Goal: Transaction & Acquisition: Purchase product/service

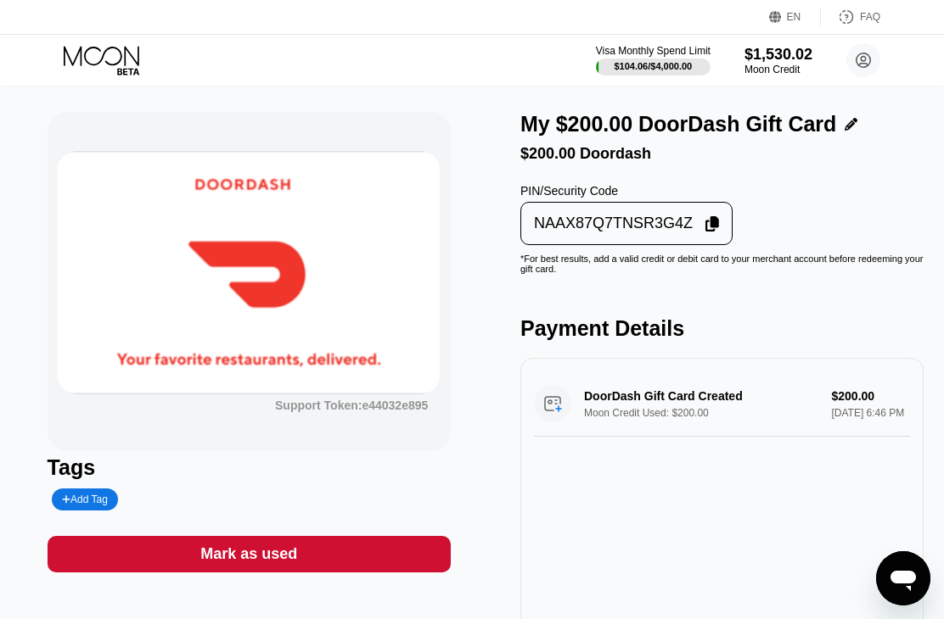
click at [92, 59] on icon at bounding box center [103, 61] width 79 height 30
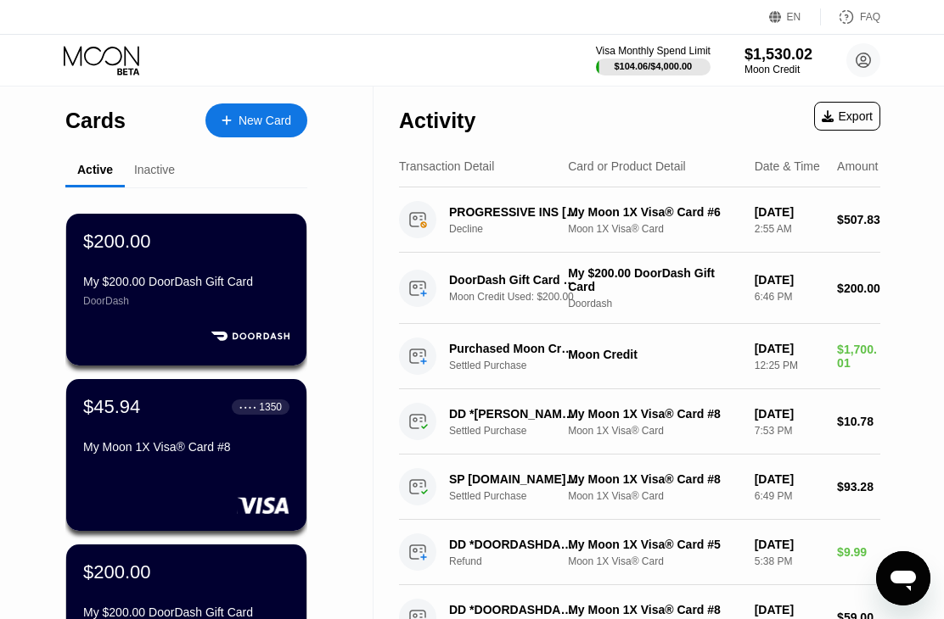
click at [234, 136] on div "New Card" at bounding box center [256, 121] width 102 height 34
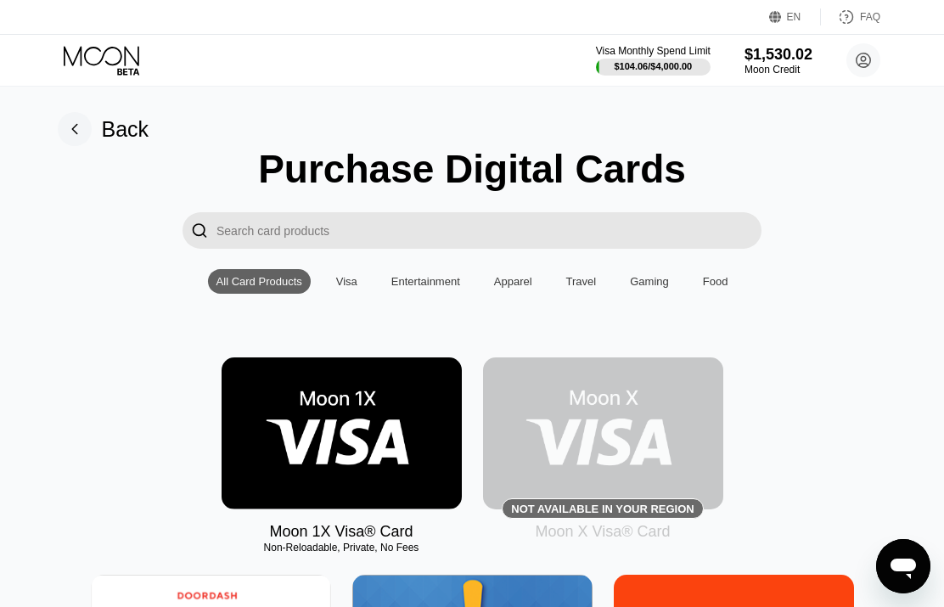
click at [329, 390] on img at bounding box center [341, 433] width 240 height 152
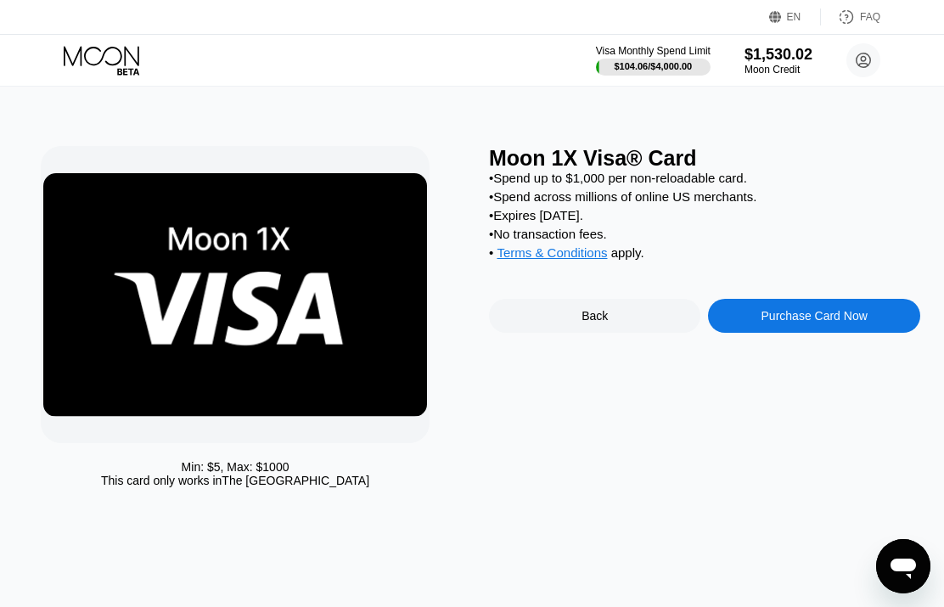
click at [744, 332] on div "Purchase Card Now" at bounding box center [813, 316] width 211 height 34
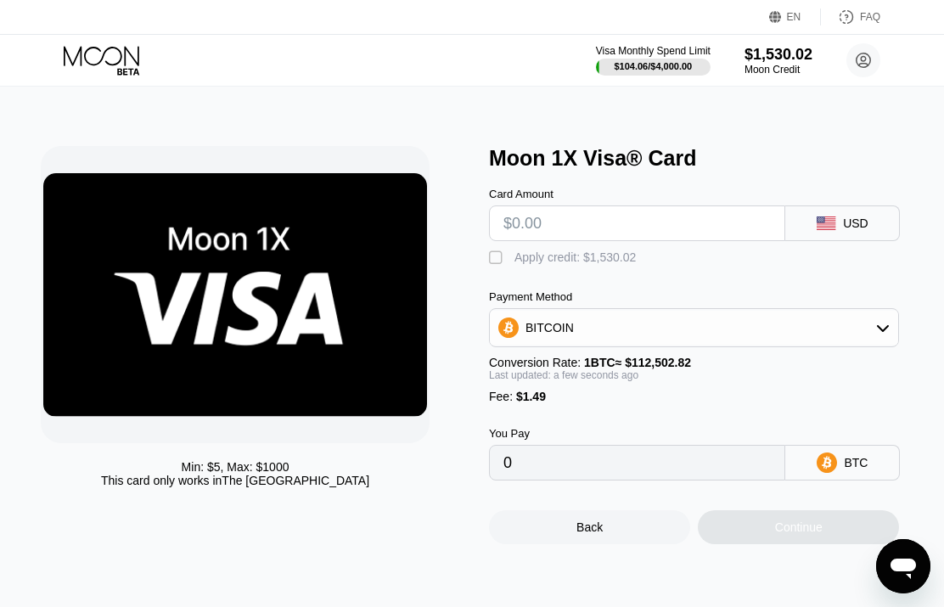
click at [595, 240] on input "text" at bounding box center [636, 223] width 267 height 34
type input "$5"
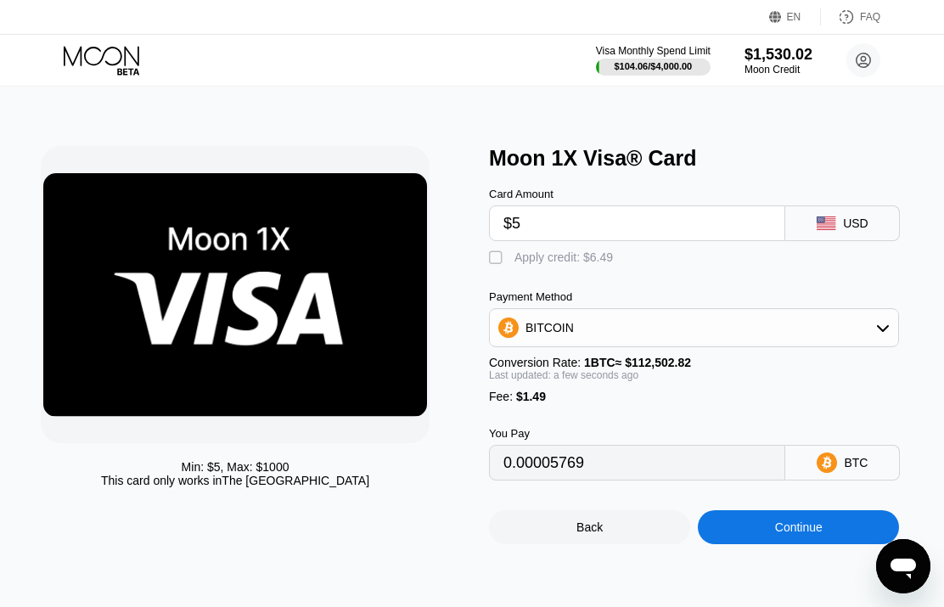
type input "0.00005769"
type input "$50"
type input "0.00045768"
type input "$508"
type input "0.00452869"
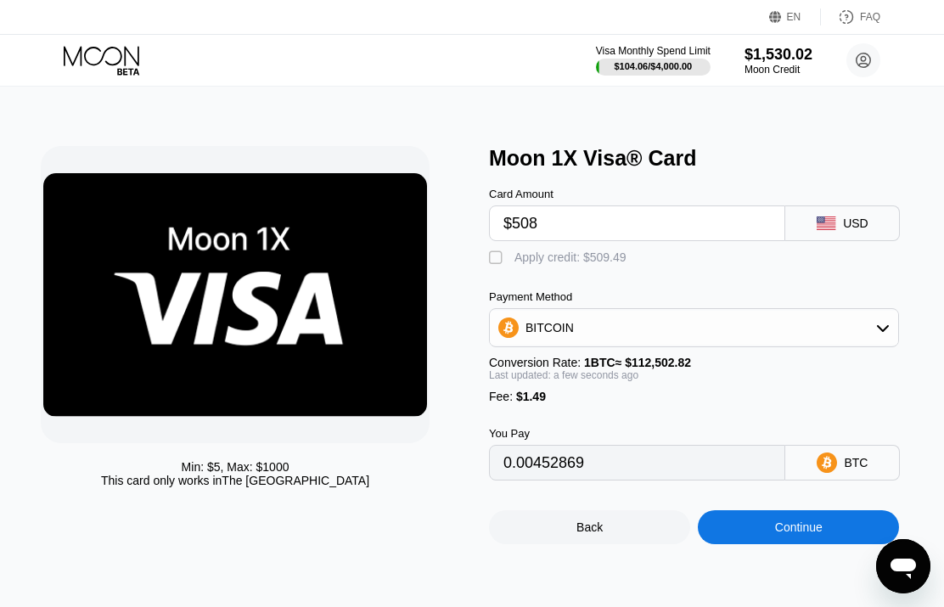
type input "$5080"
type input "0.04516767"
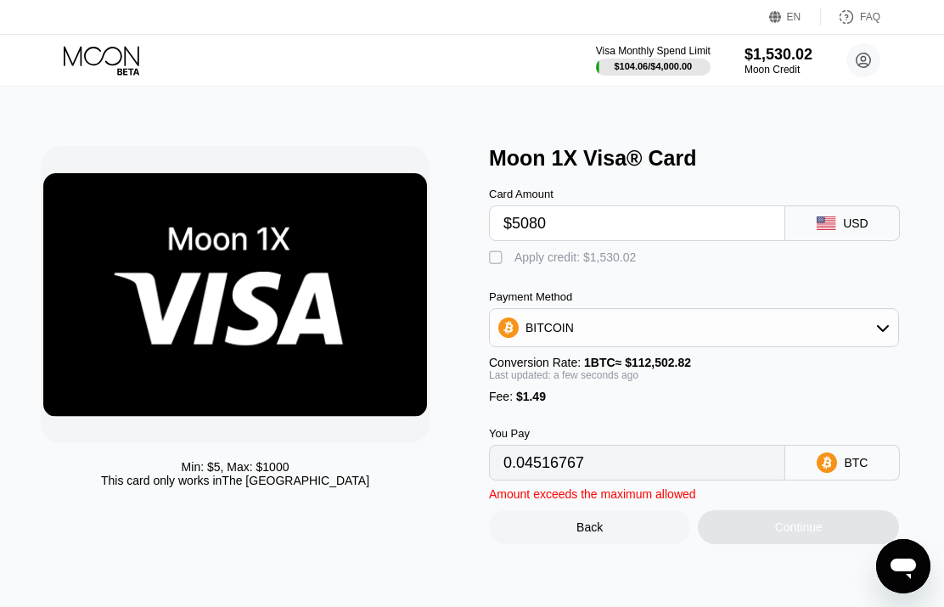
type input "$508"
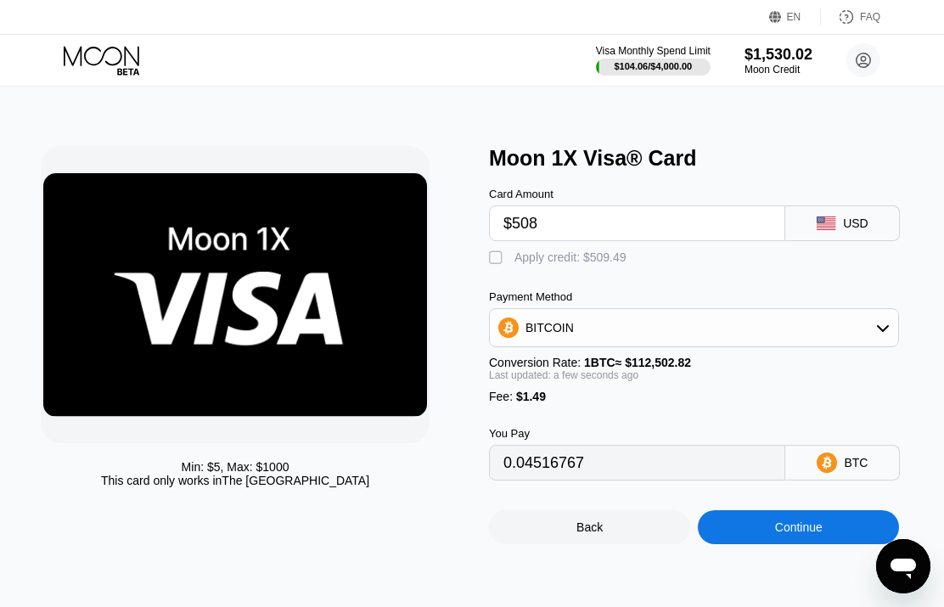
type input "0.00452869"
type input "$508"
click at [595, 263] on div "Apply credit: $509.49" at bounding box center [570, 257] width 112 height 14
type input "0"
click at [790, 534] on div "Continue" at bounding box center [799, 527] width 48 height 14
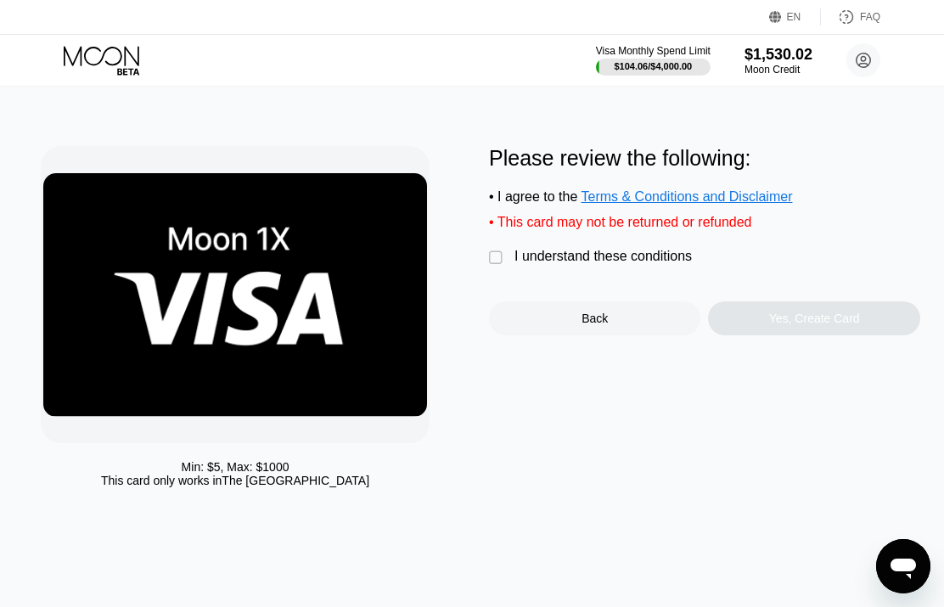
click at [587, 264] on div "I understand these conditions" at bounding box center [602, 256] width 177 height 15
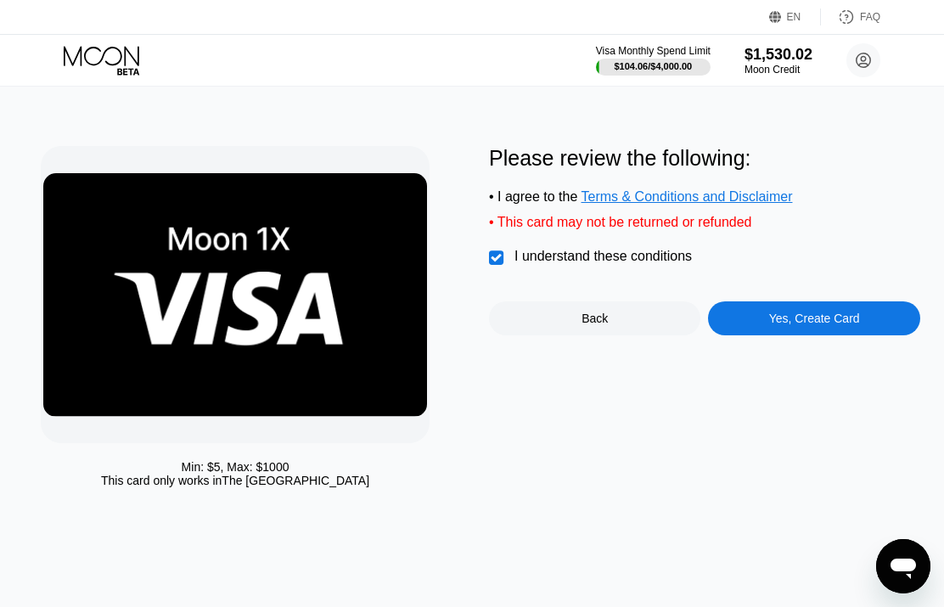
click at [836, 325] on div "Yes, Create Card" at bounding box center [814, 318] width 91 height 14
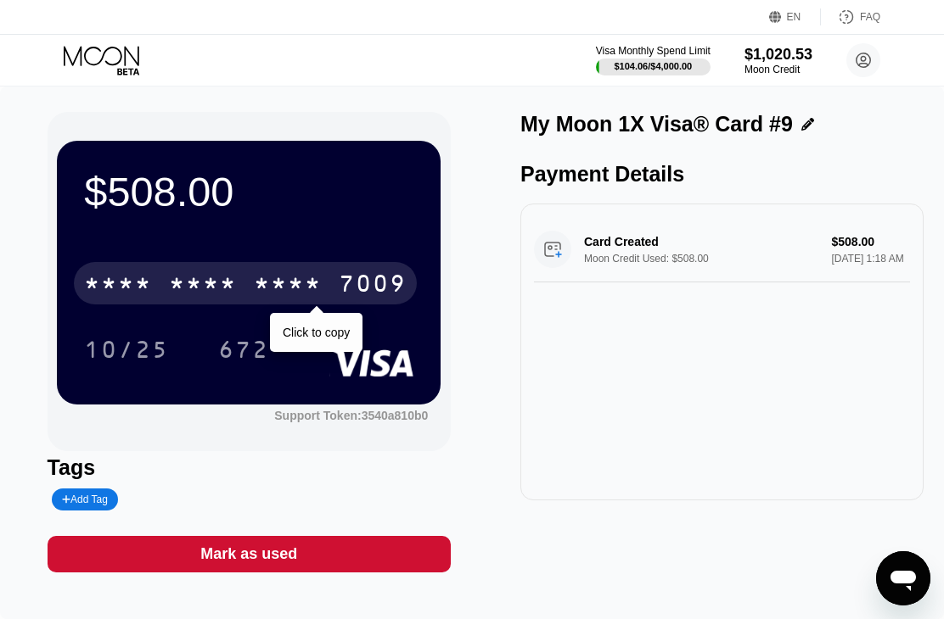
click at [289, 276] on div "* * * *" at bounding box center [288, 285] width 68 height 27
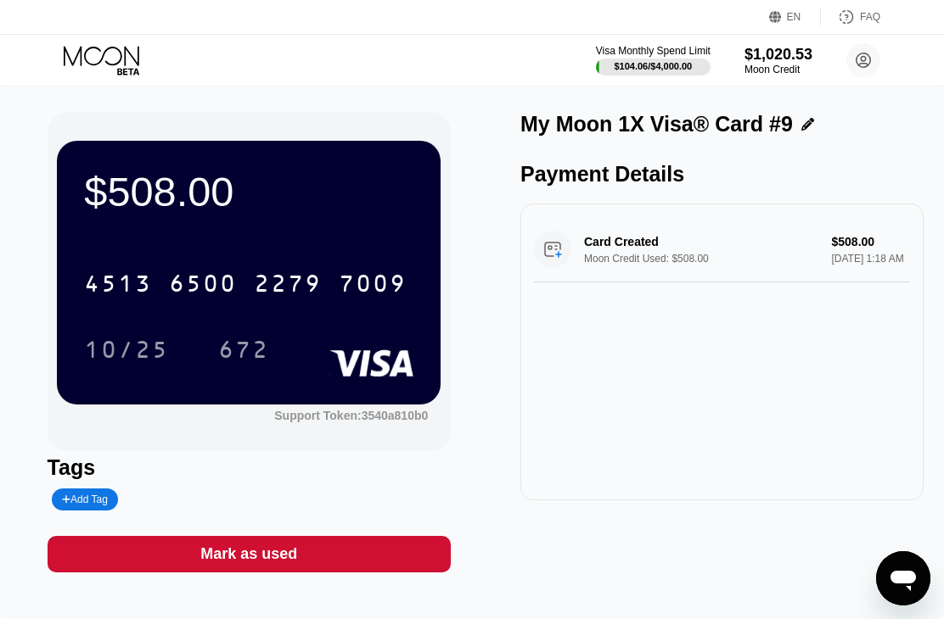
click at [111, 69] on icon at bounding box center [103, 61] width 79 height 30
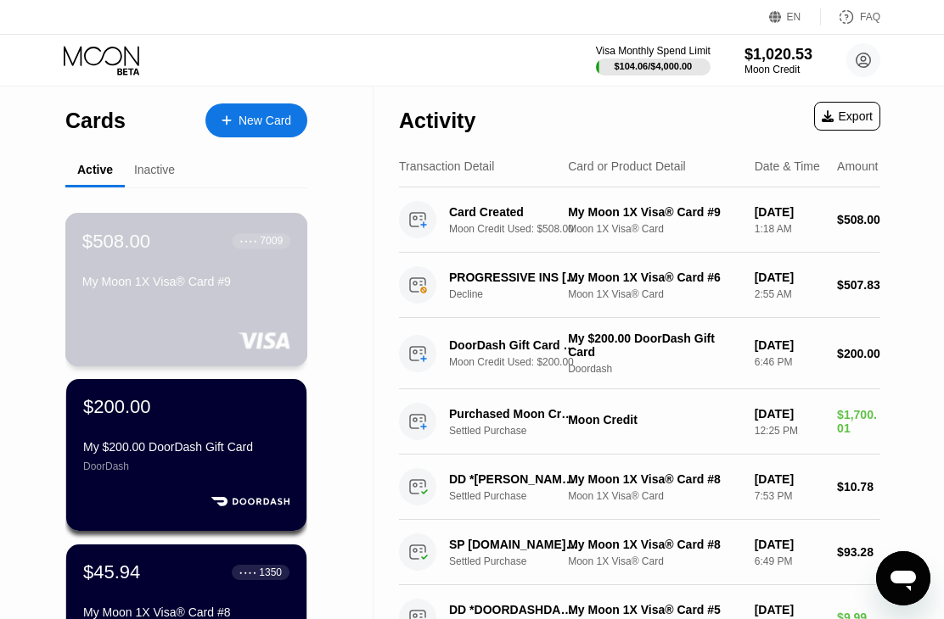
click at [176, 295] on div "My Moon 1X Visa® Card #9" at bounding box center [186, 285] width 208 height 20
